Goal: Information Seeking & Learning: Learn about a topic

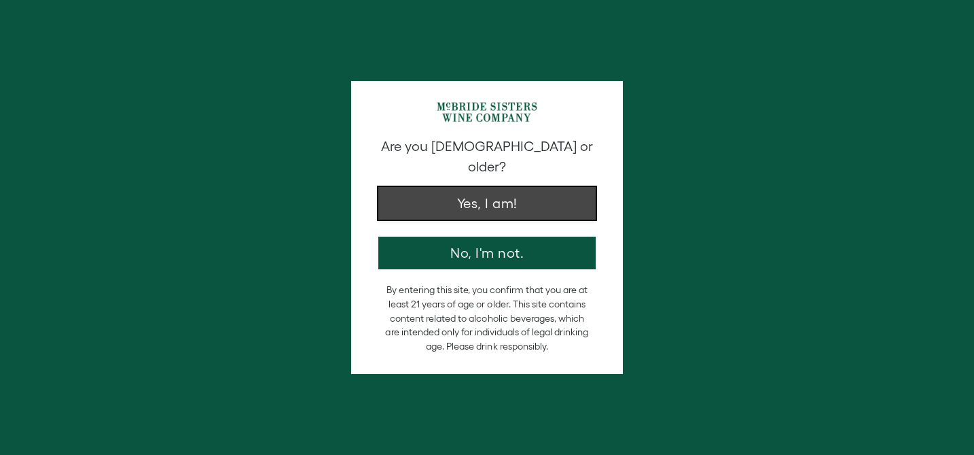
click at [454, 189] on button "Yes, I am!" at bounding box center [486, 203] width 217 height 33
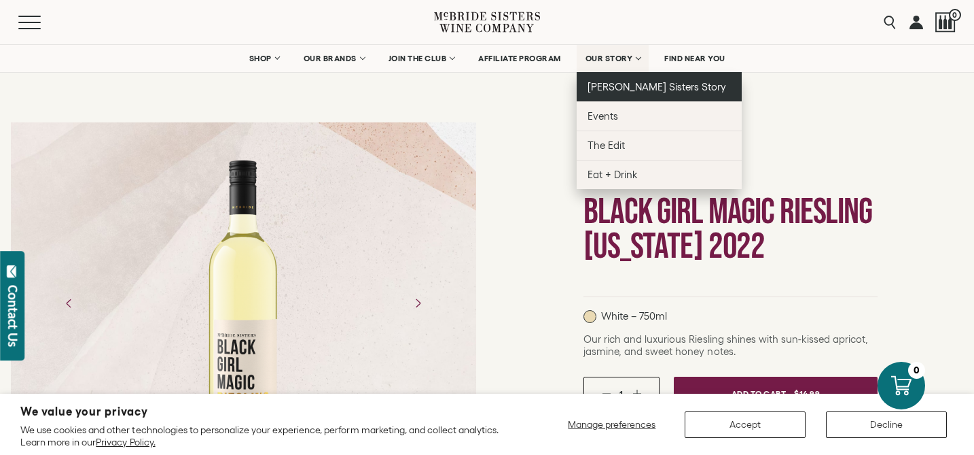
click at [609, 81] on span "[PERSON_NAME] Sisters Story" at bounding box center [657, 87] width 139 height 12
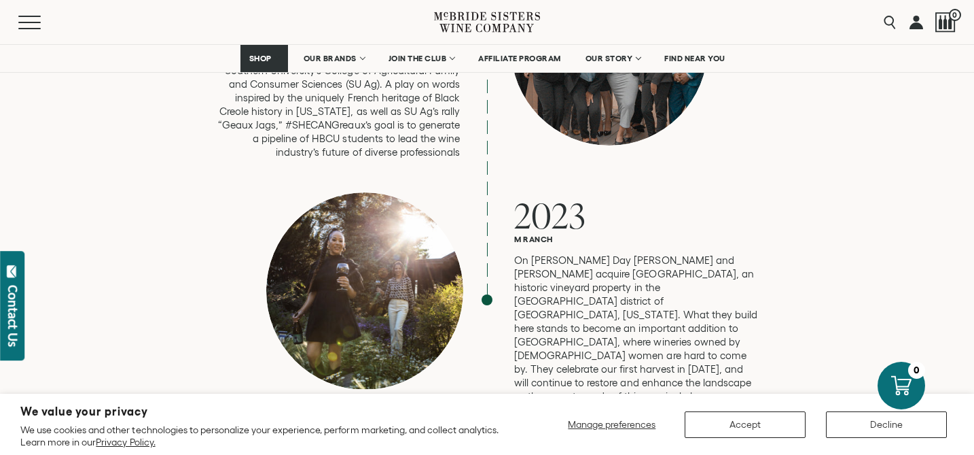
scroll to position [3690, 0]
